Goal: Find specific page/section: Find specific page/section

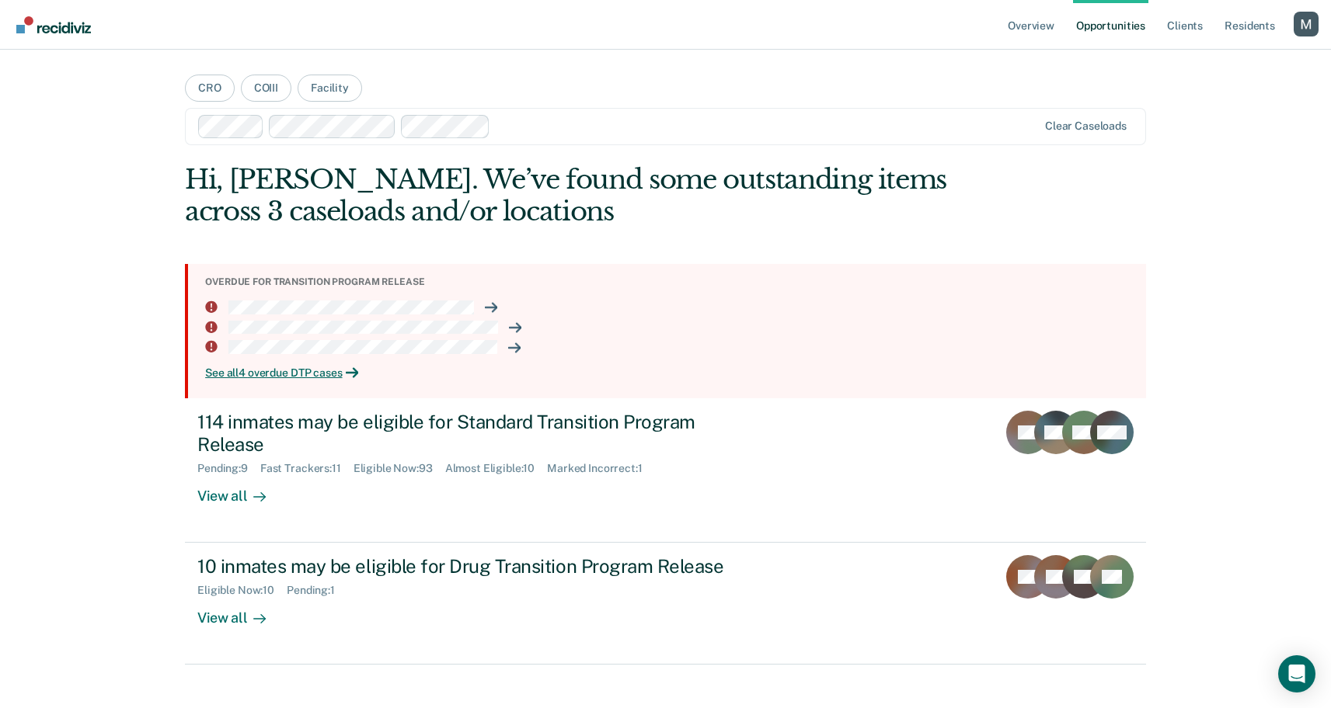
scroll to position [19, 0]
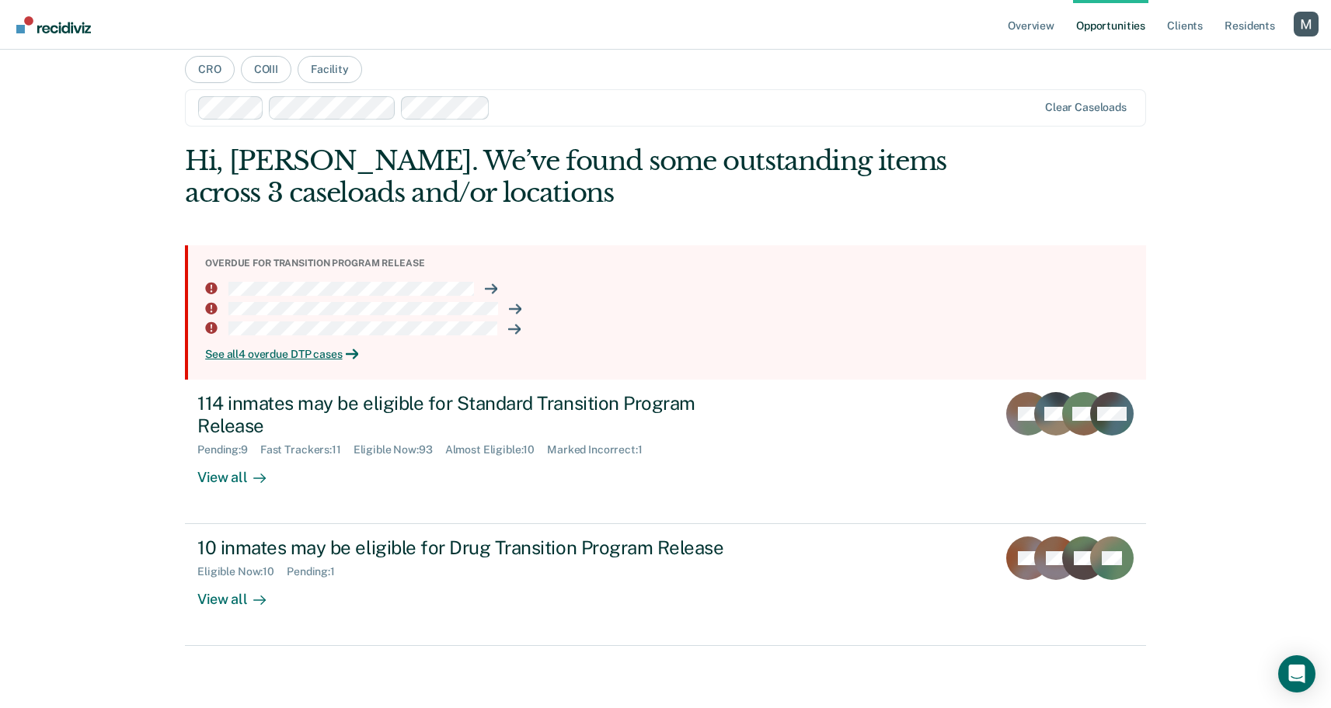
click at [559, 120] on div "Clear caseloads" at bounding box center [665, 107] width 961 height 37
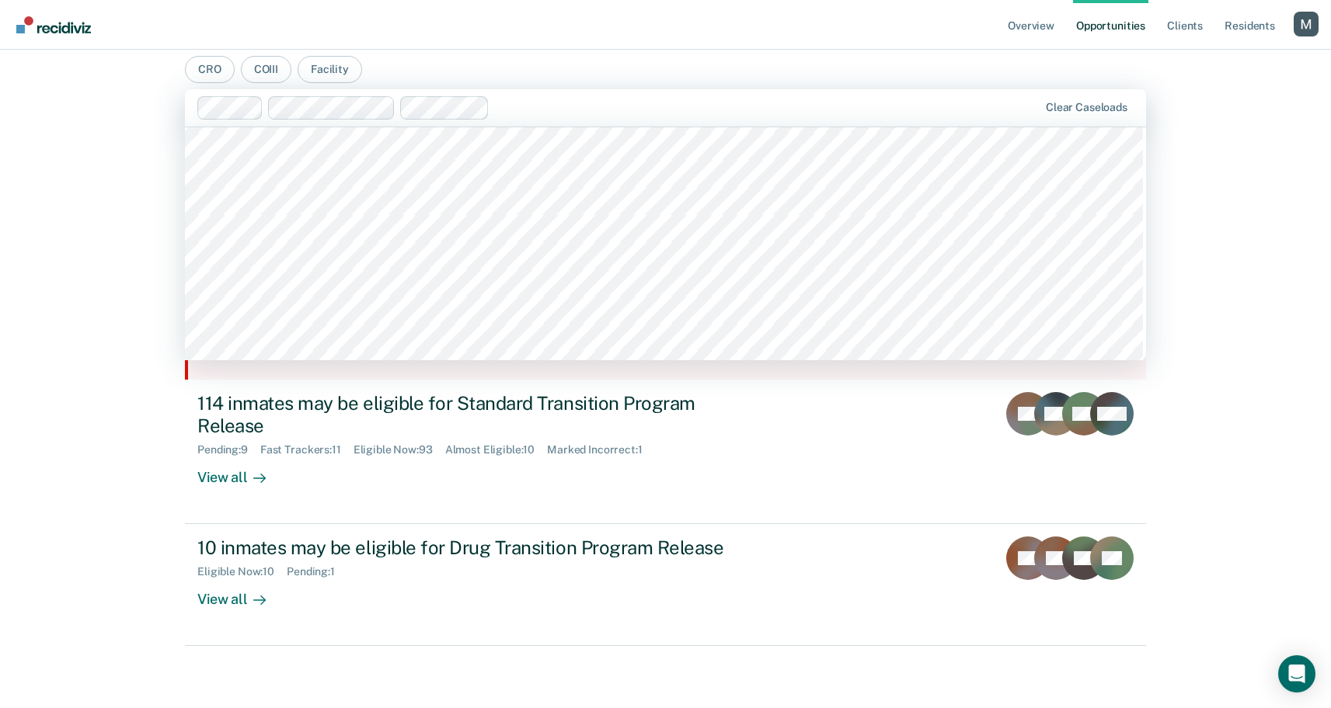
scroll to position [1343, 0]
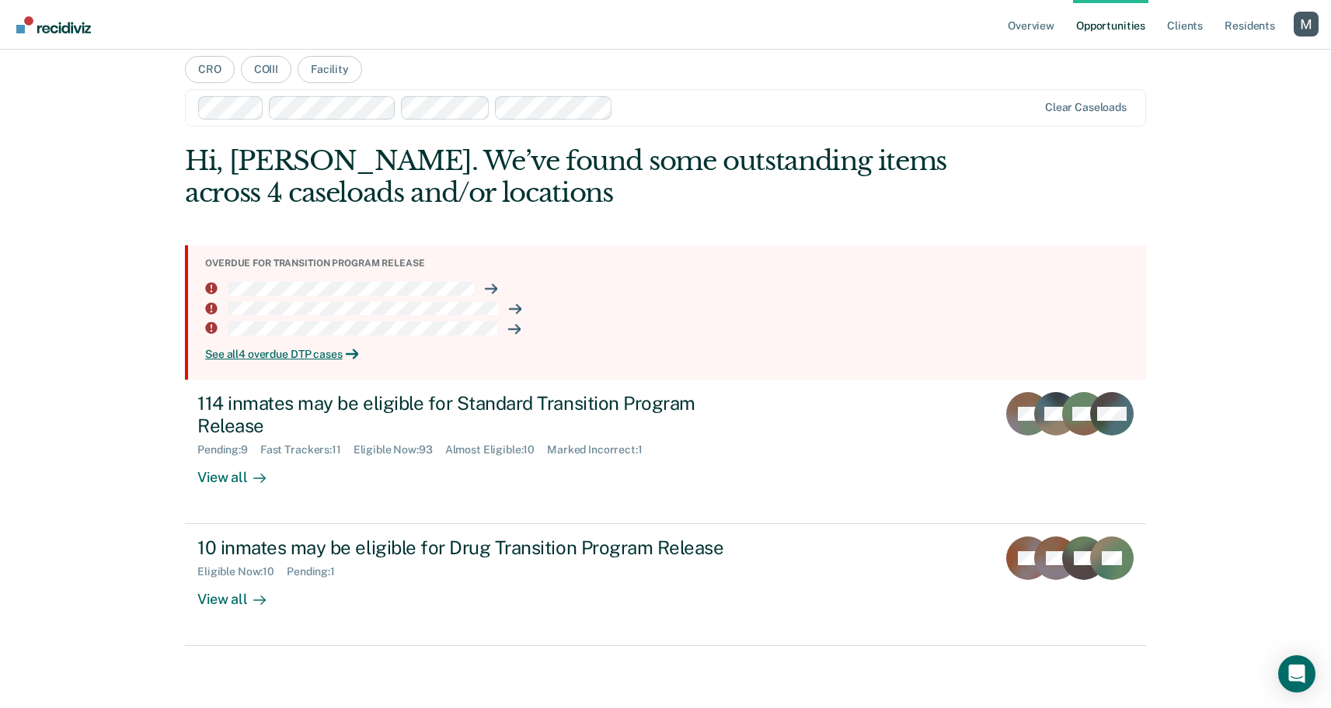
click at [57, 256] on div "Overview Opportunities Client s Resident s Profile How it works Log Out CRO COI…" at bounding box center [665, 344] width 1331 height 727
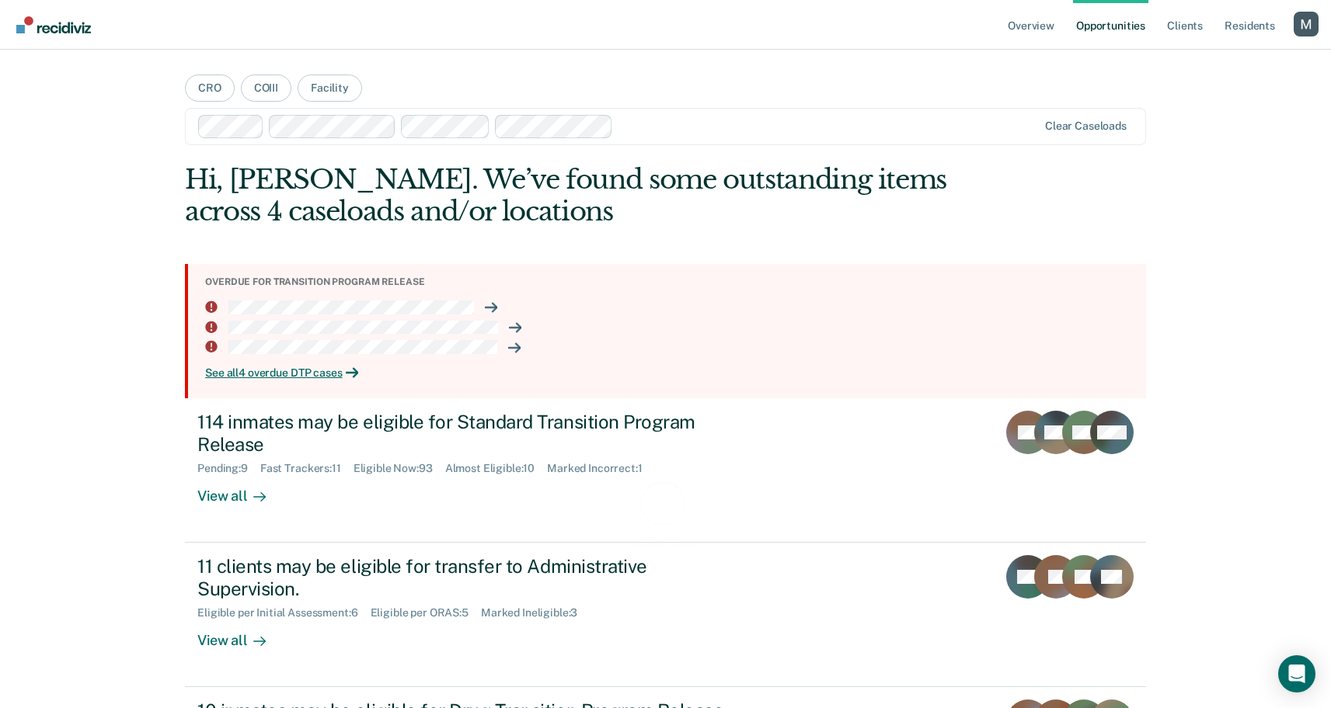
scroll to position [163, 0]
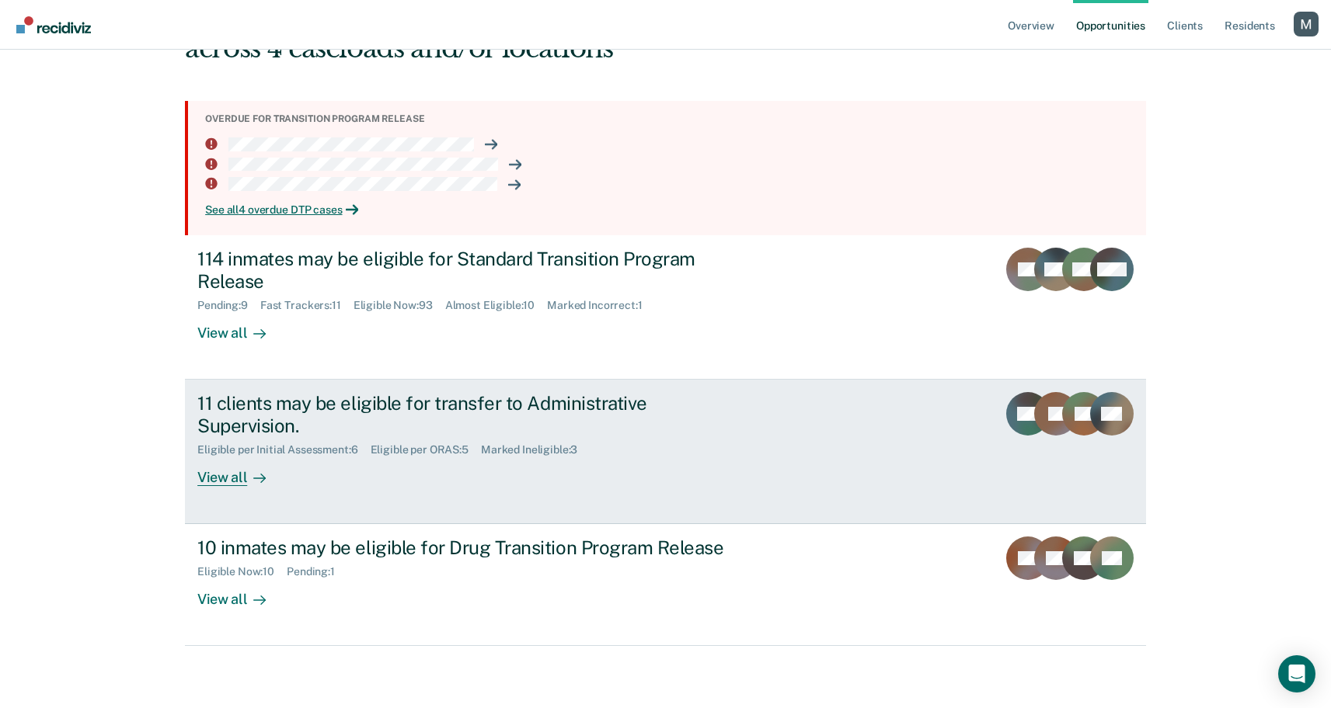
click at [284, 409] on div "11 clients may be eligible for transfer to Administrative Supervision." at bounding box center [469, 414] width 545 height 45
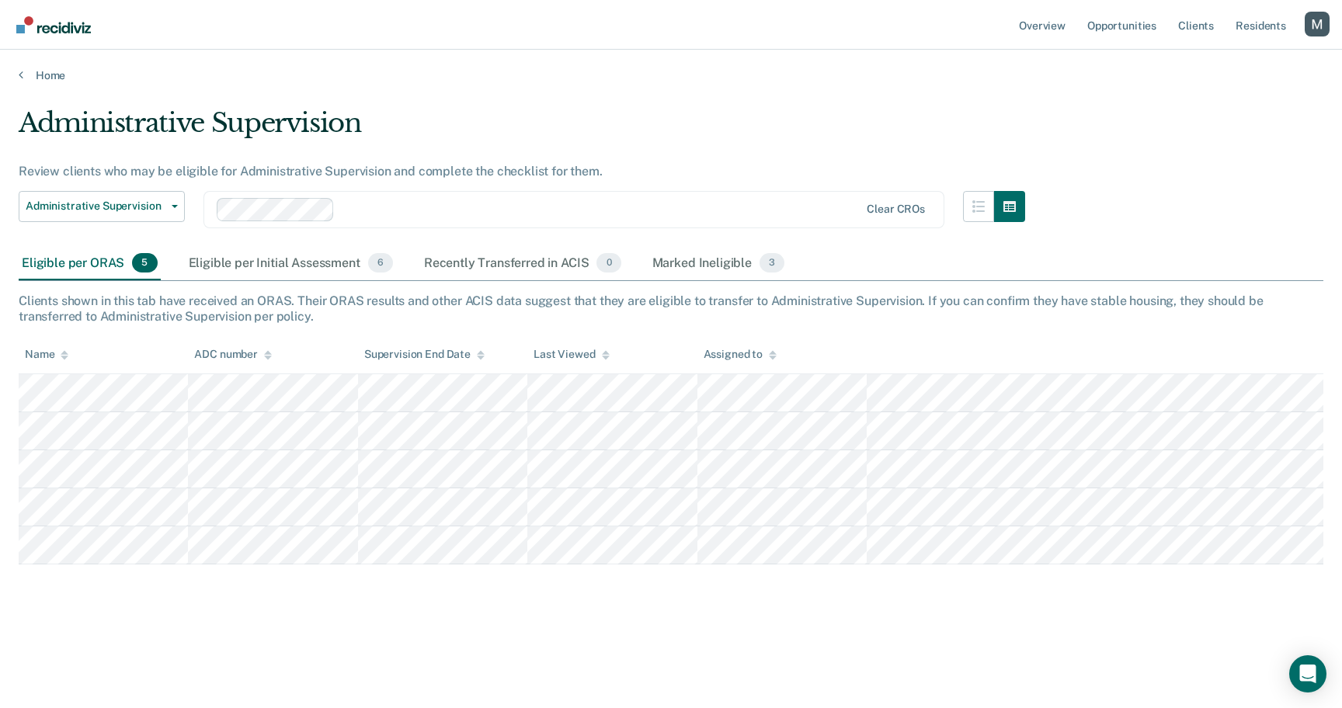
click at [153, 113] on div "Administrative Supervision" at bounding box center [522, 129] width 1007 height 44
copy div "Administrative"
